Goal: Check status: Check status

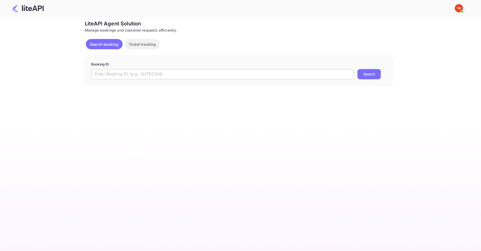
click at [166, 76] on input "text" at bounding box center [222, 74] width 262 height 10
paste input "8784541"
type input "8784541"
click at [372, 76] on button "Search" at bounding box center [368, 74] width 23 height 10
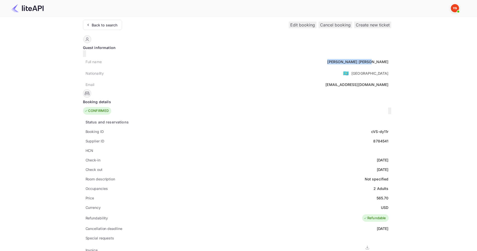
drag, startPoint x: 201, startPoint y: 57, endPoint x: 233, endPoint y: 56, distance: 31.6
click at [233, 57] on div "Full name [PERSON_NAME]" at bounding box center [237, 62] width 308 height 10
copy div "[PERSON_NAME]"
drag, startPoint x: 217, startPoint y: 192, endPoint x: 230, endPoint y: 192, distance: 13.6
click at [230, 193] on div "Price 565.70" at bounding box center [237, 198] width 308 height 10
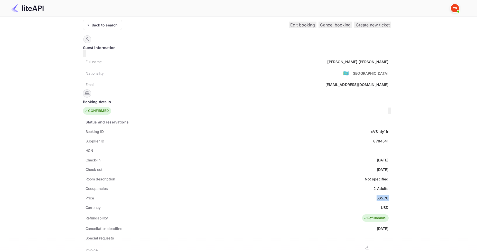
copy div "565.70"
